Goal: Information Seeking & Learning: Learn about a topic

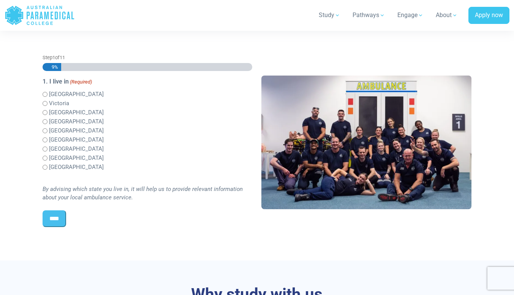
click at [63, 106] on label "Victoria" at bounding box center [59, 103] width 20 height 9
click at [60, 219] on input "****" at bounding box center [55, 218] width 24 height 17
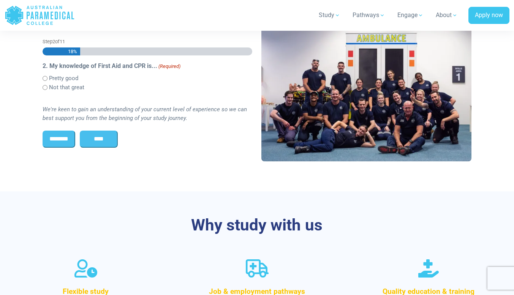
click at [66, 78] on label "Pretty good" at bounding box center [63, 78] width 29 height 9
click at [111, 139] on input "****" at bounding box center [99, 139] width 38 height 17
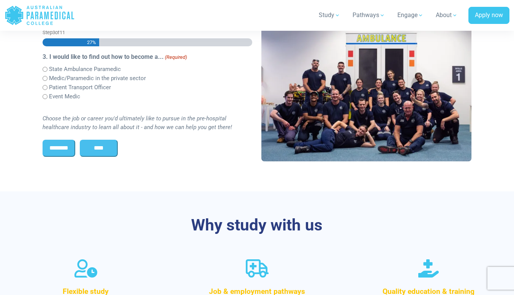
scroll to position [191, 0]
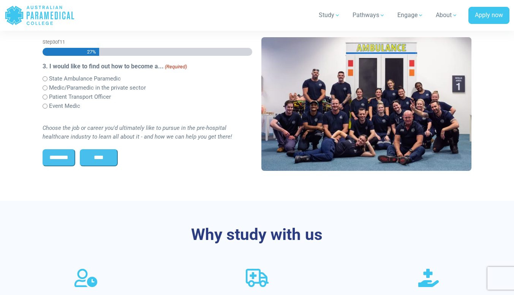
click at [95, 79] on label "State Ambulance Paramedic" at bounding box center [85, 78] width 72 height 9
click at [98, 153] on input "****" at bounding box center [99, 157] width 38 height 17
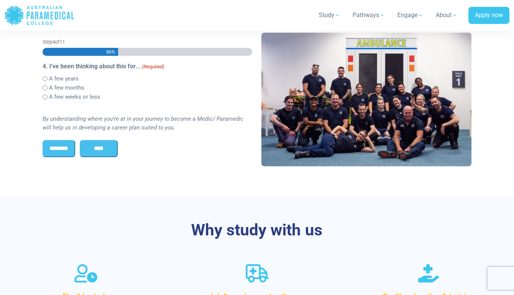
scroll to position [0, 0]
click at [73, 80] on label "A few years" at bounding box center [64, 78] width 30 height 9
click at [100, 147] on input "****" at bounding box center [99, 148] width 38 height 17
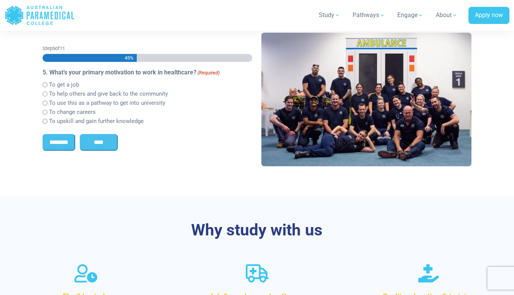
scroll to position [202, 0]
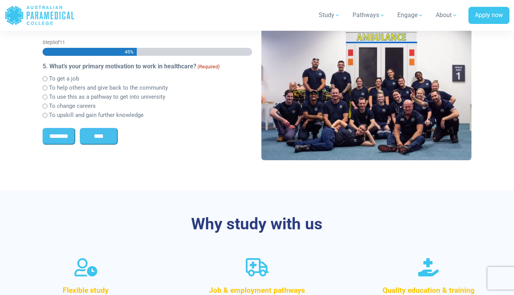
click at [83, 106] on label "To change careers" at bounding box center [72, 106] width 47 height 9
click at [100, 136] on input "****" at bounding box center [99, 136] width 38 height 17
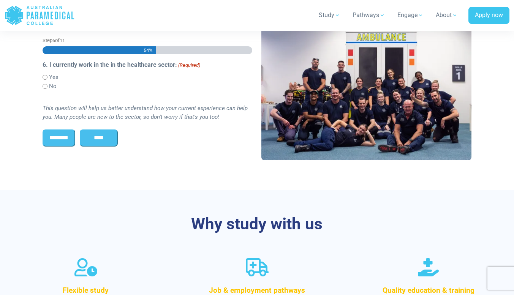
scroll to position [200, 0]
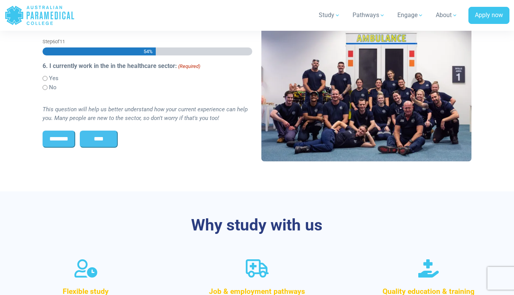
click at [104, 134] on input "****" at bounding box center [99, 139] width 38 height 17
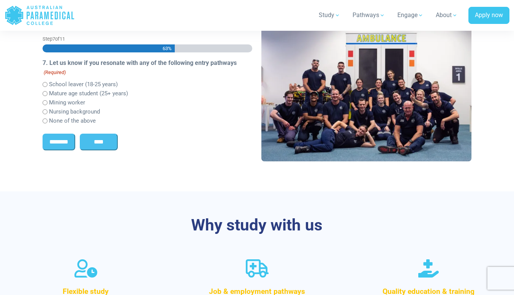
scroll to position [197, 0]
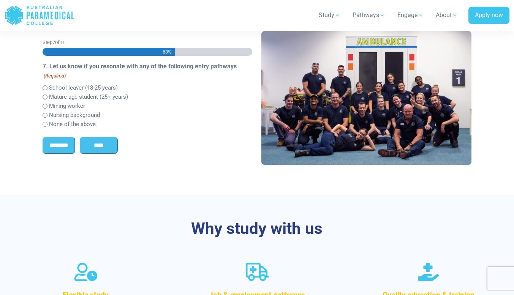
click at [95, 98] on label "Mature age student (25+ years)" at bounding box center [88, 97] width 79 height 9
click at [103, 150] on input "****" at bounding box center [99, 145] width 38 height 17
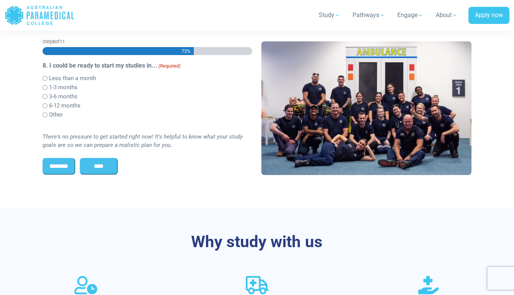
scroll to position [0, 0]
click at [73, 159] on input "********" at bounding box center [59, 166] width 33 height 17
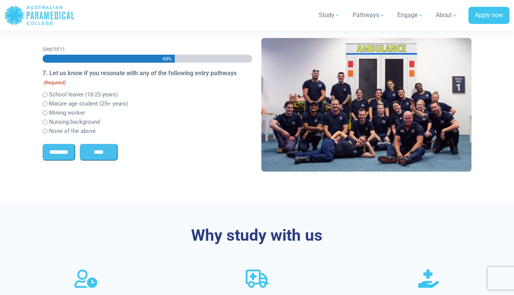
scroll to position [197, 0]
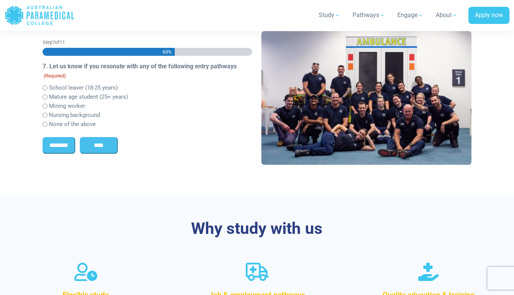
click at [103, 140] on input "****" at bounding box center [99, 145] width 38 height 17
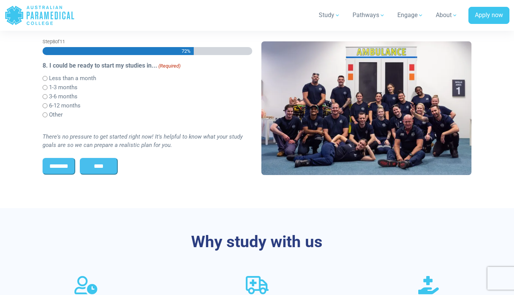
scroll to position [0, 0]
click at [73, 85] on label "1-3 months" at bounding box center [63, 87] width 28 height 9
click at [100, 163] on input "****" at bounding box center [99, 166] width 38 height 17
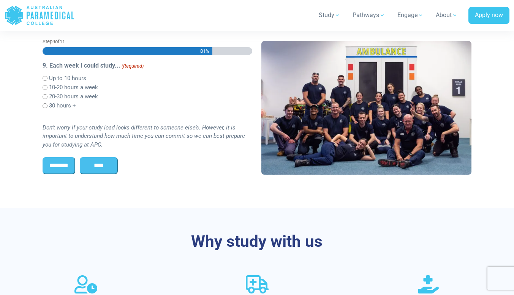
click at [78, 81] on label "Up to 10 hours" at bounding box center [67, 78] width 37 height 9
click at [76, 97] on label "20-30 hours a week" at bounding box center [73, 96] width 49 height 9
click at [84, 89] on label "10-20 hours a week" at bounding box center [73, 87] width 49 height 9
click at [96, 166] on input "****" at bounding box center [99, 165] width 38 height 17
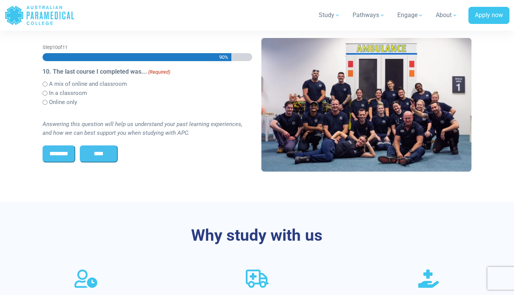
scroll to position [196, 0]
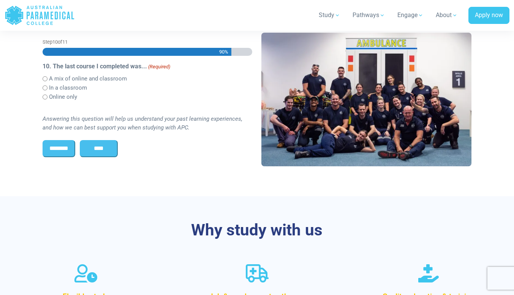
click at [80, 81] on label "A mix of online and classroom" at bounding box center [88, 78] width 78 height 9
click at [73, 99] on label "Online only" at bounding box center [63, 97] width 28 height 9
click at [90, 146] on input "****" at bounding box center [99, 148] width 38 height 17
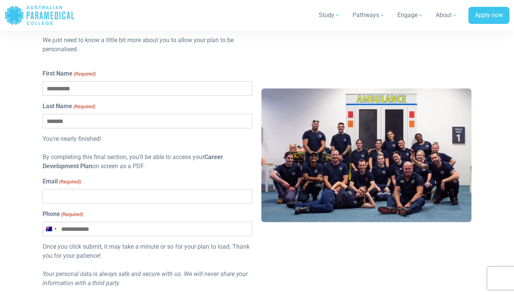
scroll to position [235, 0]
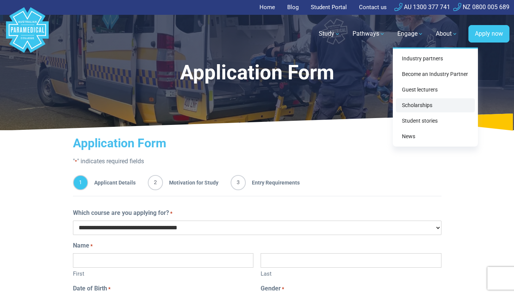
click at [410, 107] on link "Scholarships" at bounding box center [435, 105] width 79 height 14
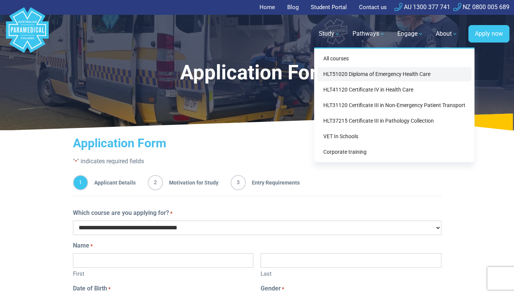
click at [330, 71] on link "HLT51020 Diploma of Emergency Health Care" at bounding box center [394, 74] width 154 height 14
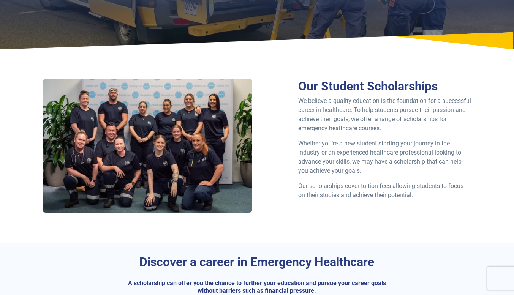
scroll to position [110, 0]
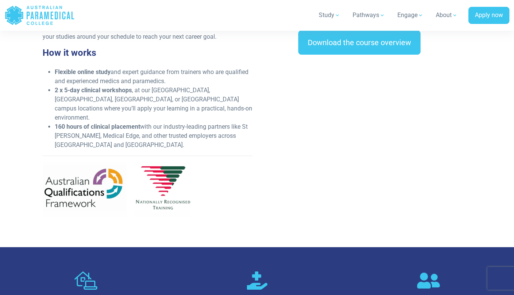
scroll to position [353, 0]
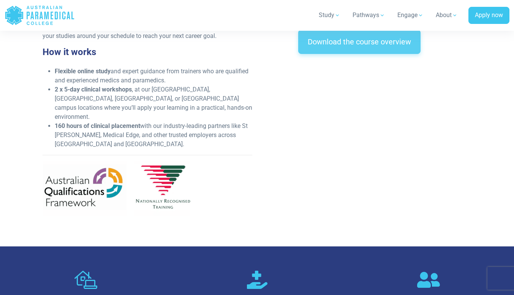
click at [324, 37] on link "Download the course overview" at bounding box center [359, 42] width 122 height 24
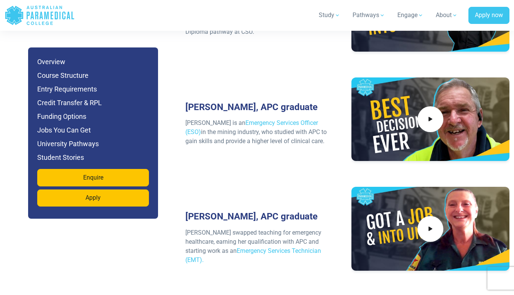
scroll to position [3438, 0]
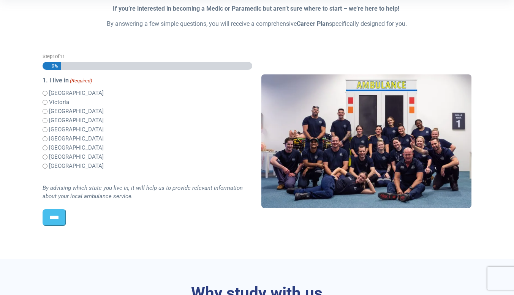
scroll to position [177, 0]
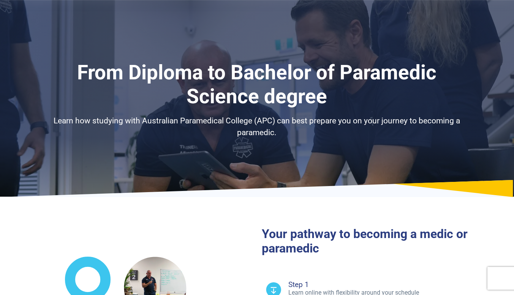
select select "**********"
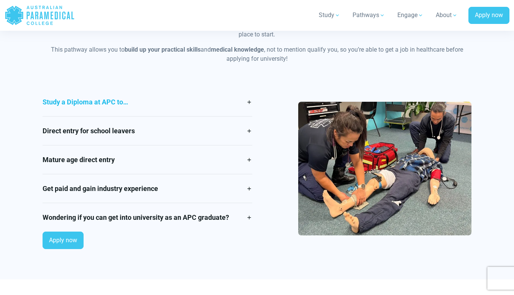
scroll to position [649, 0]
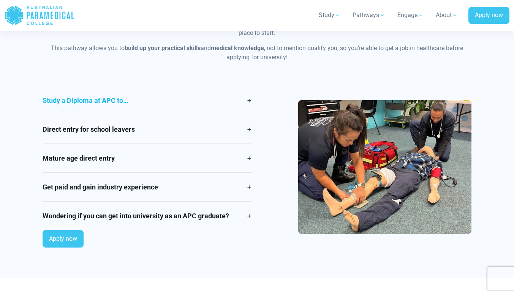
click at [246, 104] on link "Study a Diploma at APC to…" at bounding box center [148, 100] width 210 height 28
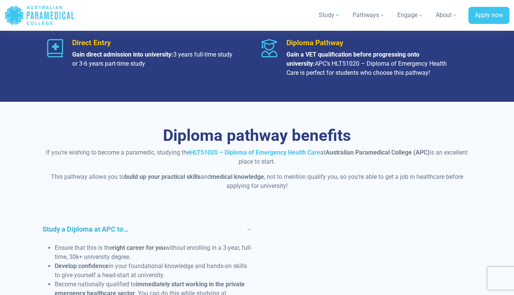
scroll to position [523, 0]
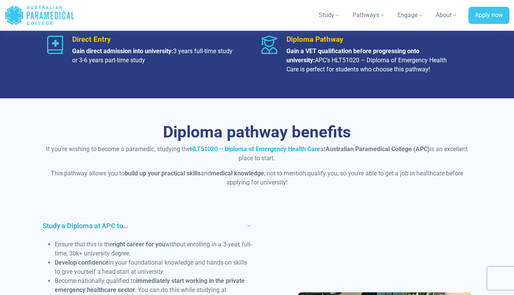
click at [225, 147] on link "HLT51020 – Diploma of Emergency Health Care" at bounding box center [255, 148] width 130 height 7
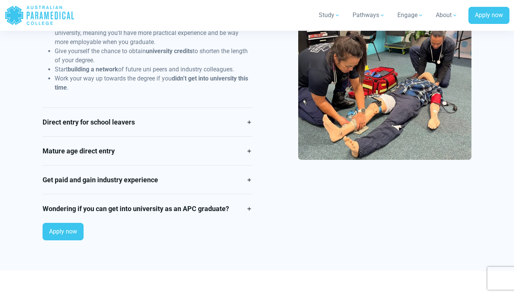
scroll to position [792, 0]
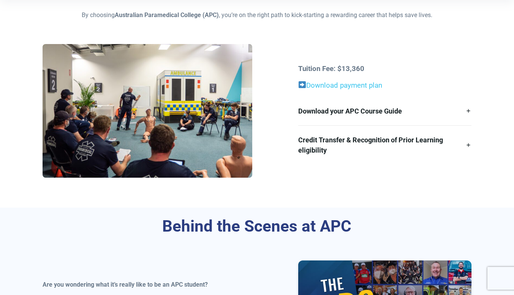
scroll to position [234, 0]
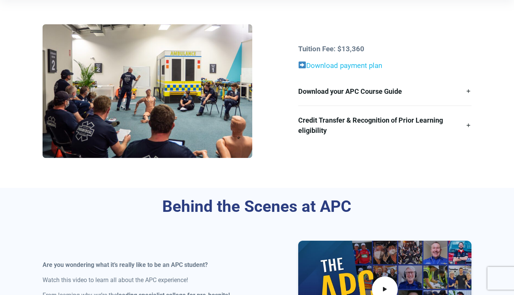
click at [342, 63] on link "Download payment plan" at bounding box center [344, 65] width 76 height 8
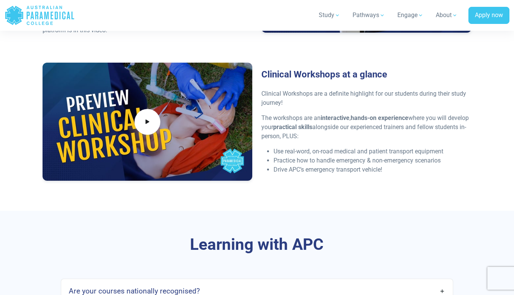
scroll to position [1922, 0]
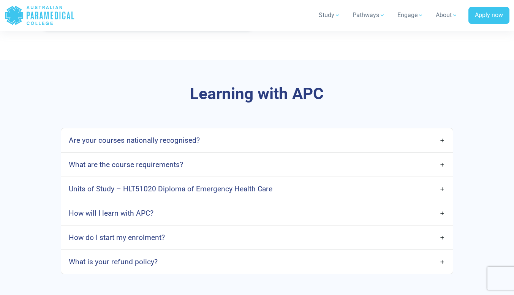
click at [331, 189] on link "Units of Study – HLT51020 Diploma of Emergency Health Care" at bounding box center [257, 189] width 392 height 18
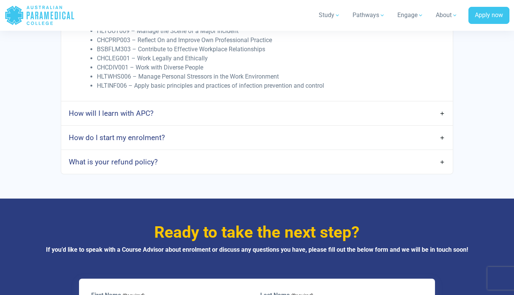
scroll to position [2202, 0]
click at [140, 120] on link "How will I learn with APC?" at bounding box center [257, 114] width 392 height 18
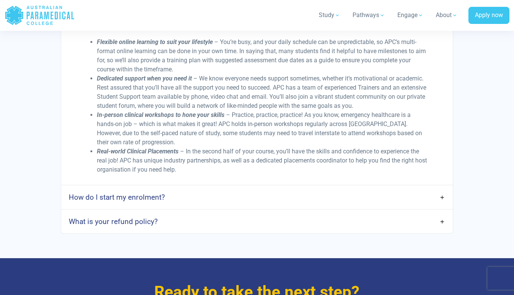
scroll to position [2299, 0]
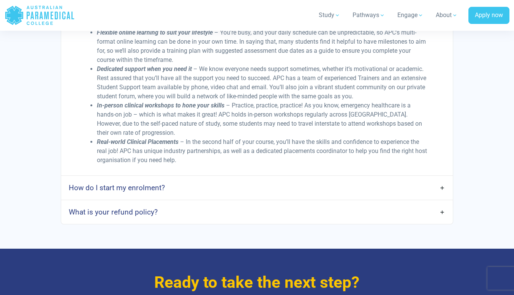
click at [208, 190] on link "How do I start my enrolment?" at bounding box center [257, 188] width 392 height 18
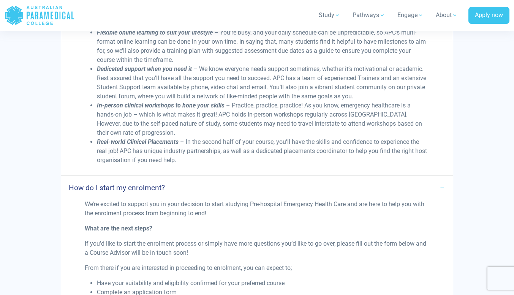
click at [208, 190] on link "How do I start my enrolment?" at bounding box center [257, 188] width 392 height 18
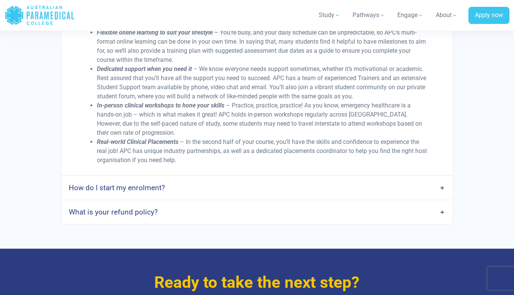
click at [208, 190] on link "How do I start my enrolment?" at bounding box center [257, 188] width 392 height 18
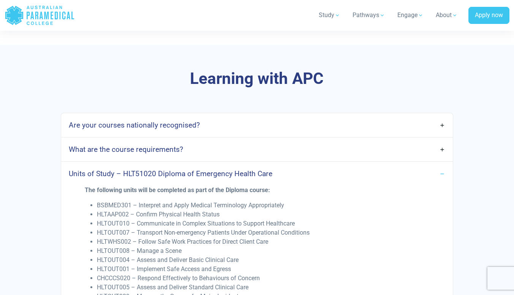
scroll to position [1936, 0]
click at [208, 124] on link "Are your courses nationally recognised?" at bounding box center [257, 126] width 392 height 18
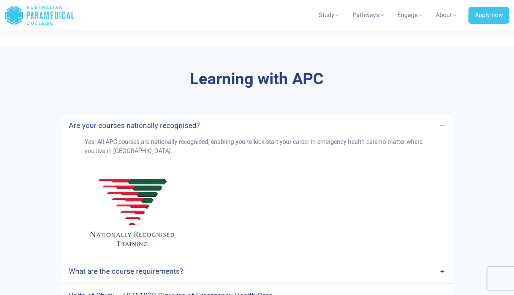
click at [208, 124] on link "Are your courses nationally recognised?" at bounding box center [257, 126] width 392 height 18
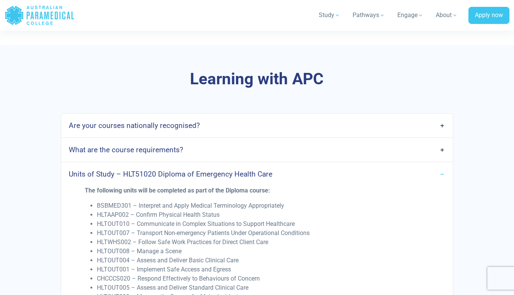
click at [205, 151] on link "What are the course requirements?" at bounding box center [257, 150] width 392 height 18
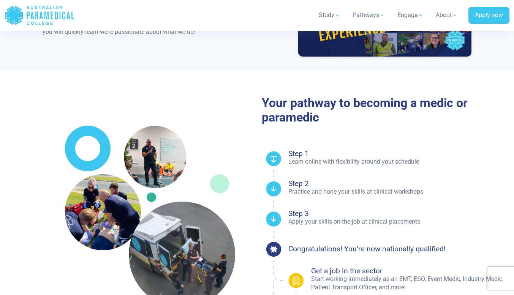
scroll to position [526, 0]
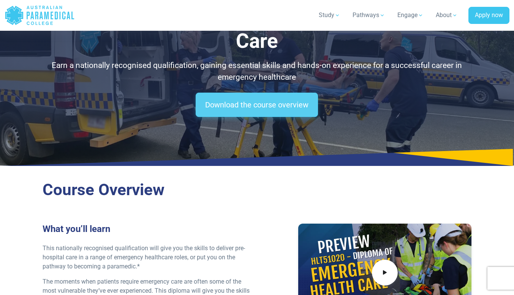
click at [251, 99] on link "Download the course overview" at bounding box center [257, 105] width 122 height 24
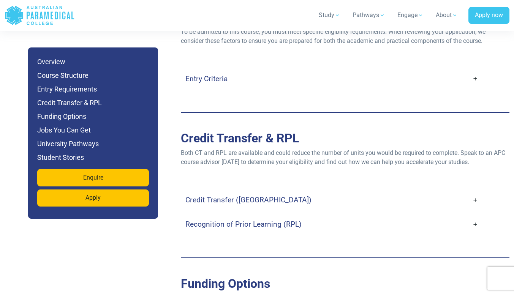
scroll to position [2171, 0]
click at [226, 74] on h4 "Entry Criteria" at bounding box center [206, 78] width 42 height 9
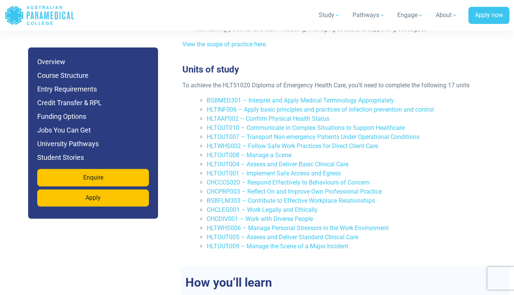
scroll to position [1671, 0]
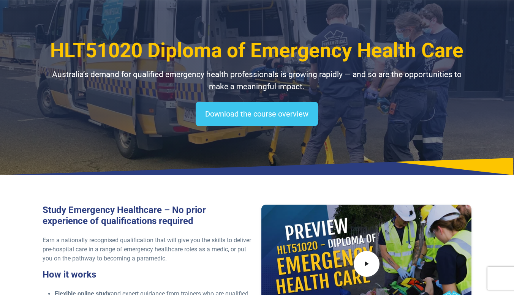
scroll to position [21, 0]
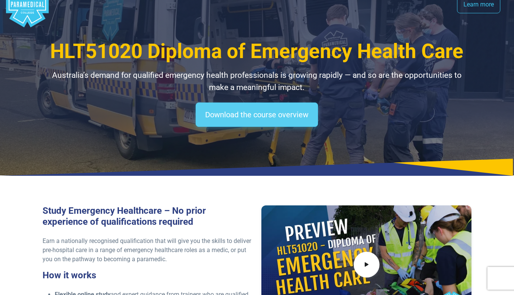
click at [261, 115] on link "Download the course overview" at bounding box center [257, 114] width 122 height 24
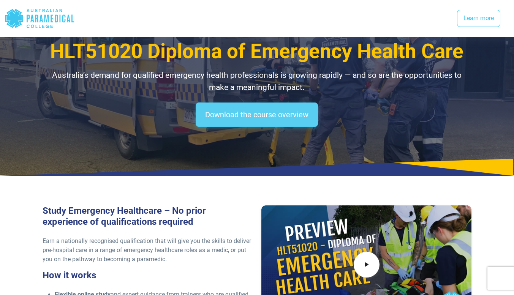
scroll to position [1018, 0]
